Goal: Transaction & Acquisition: Purchase product/service

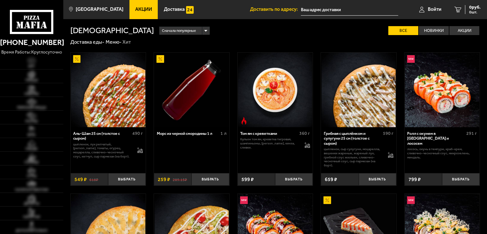
type input "[STREET_ADDRESS]"
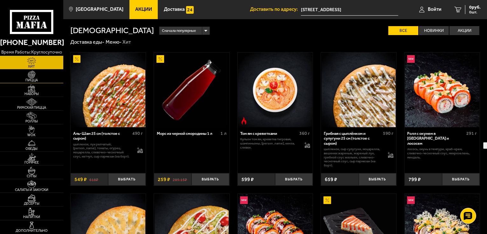
click at [46, 81] on span "Пицца" at bounding box center [31, 80] width 63 height 4
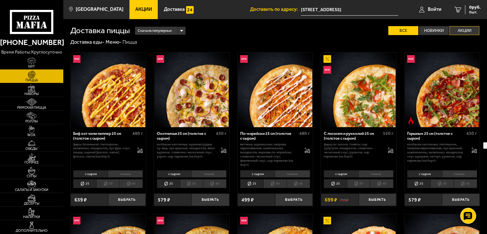
click at [461, 30] on label "Акции" at bounding box center [465, 30] width 30 height 9
click at [0, 0] on input "Акции" at bounding box center [0, 0] width 0 height 0
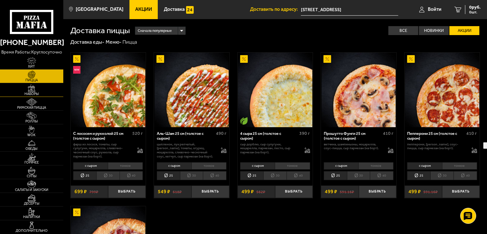
click at [30, 92] on span "Наборы" at bounding box center [31, 94] width 63 height 4
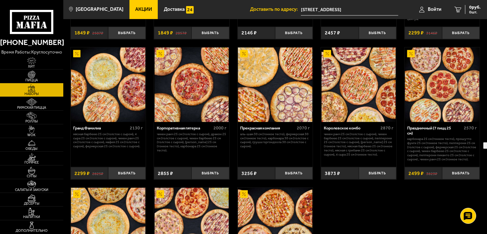
scroll to position [651, 0]
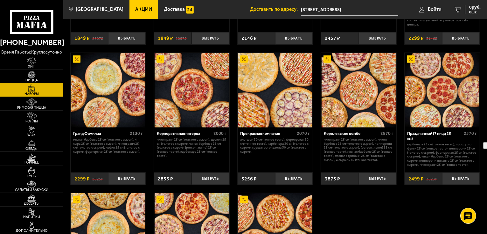
click at [32, 76] on img at bounding box center [31, 75] width 19 height 8
